Goal: Task Accomplishment & Management: Manage account settings

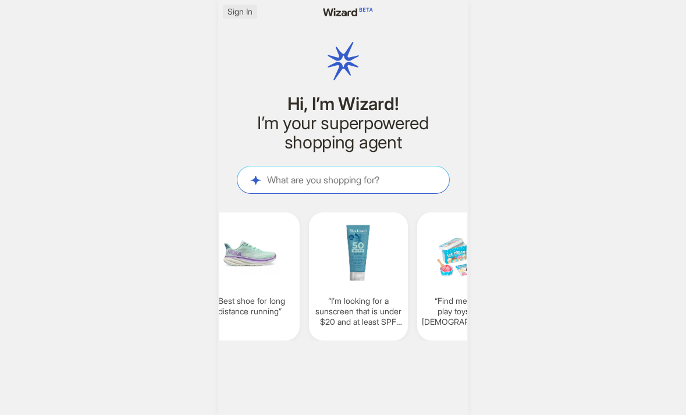
scroll to position [0, 886]
click at [237, 14] on span "Sign In" at bounding box center [240, 11] width 25 height 10
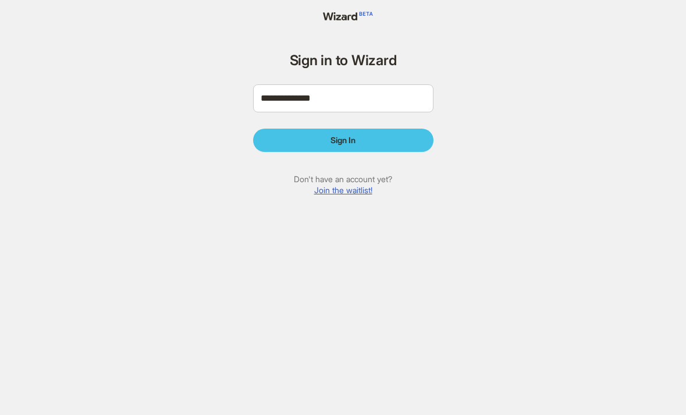
click at [328, 146] on button "Sign In" at bounding box center [343, 140] width 180 height 23
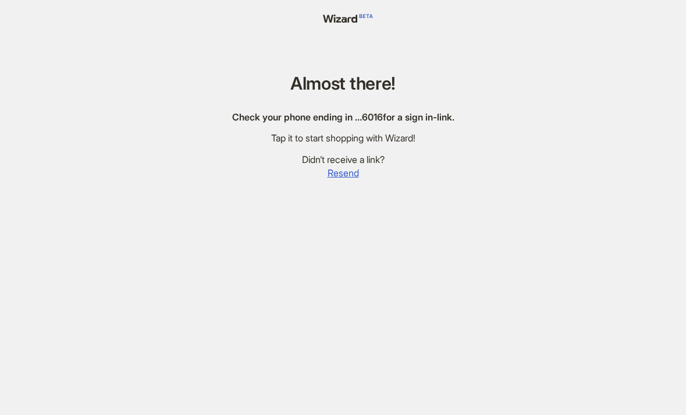
click at [513, 34] on div "Almost there! Check your phone ending in … 6016 for a sign in-link. Tap it to s…" at bounding box center [343, 221] width 686 height 443
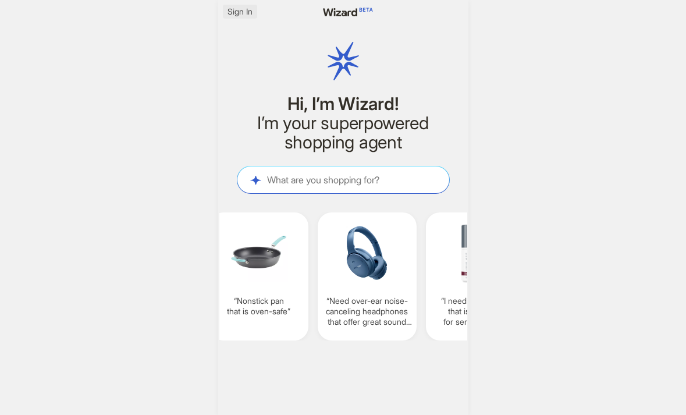
scroll to position [0, 878]
click at [245, 10] on span "Sign In" at bounding box center [240, 11] width 25 height 10
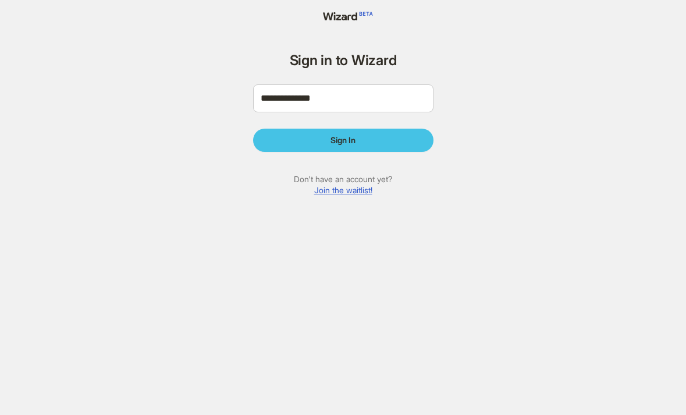
click at [316, 139] on button "Sign In" at bounding box center [343, 140] width 180 height 23
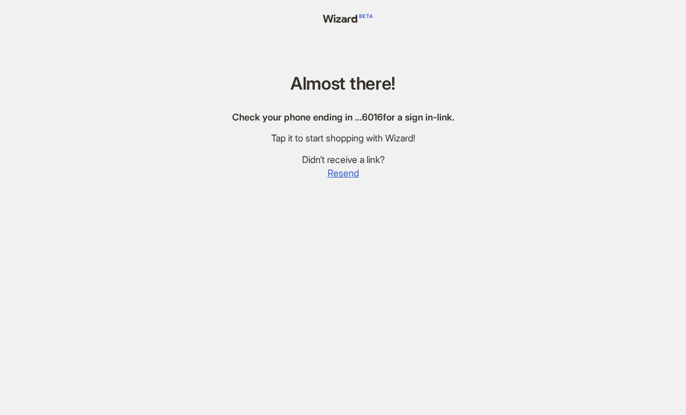
click at [317, 134] on div "Tap it to start shopping with Wizard!" at bounding box center [343, 138] width 222 height 12
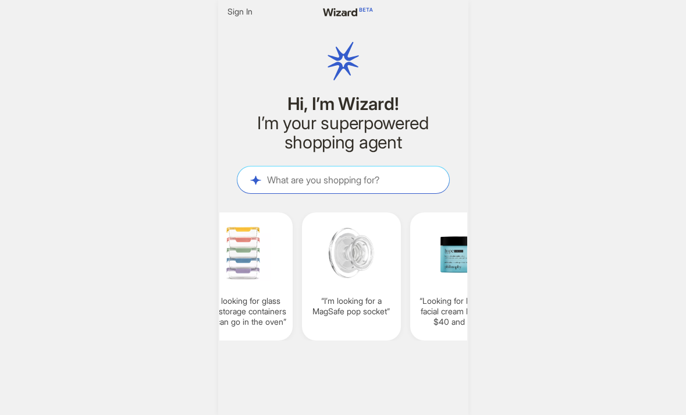
scroll to position [0, 1220]
